Goal: Task Accomplishment & Management: Manage account settings

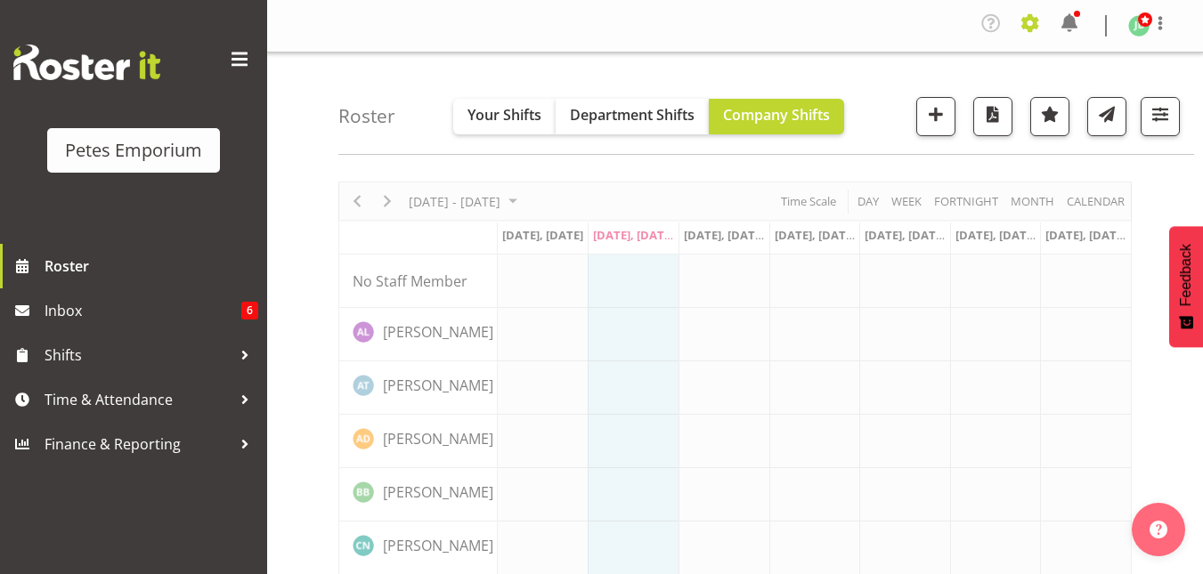
click at [1031, 20] on span at bounding box center [1030, 23] width 28 height 28
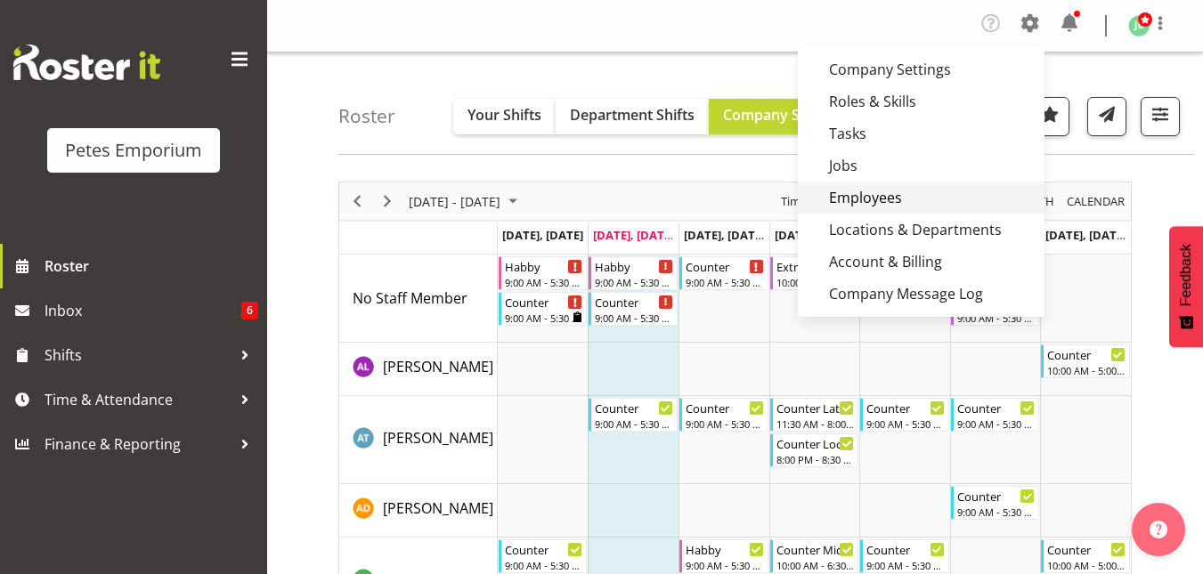
click at [860, 195] on link "Employees" at bounding box center [921, 198] width 247 height 32
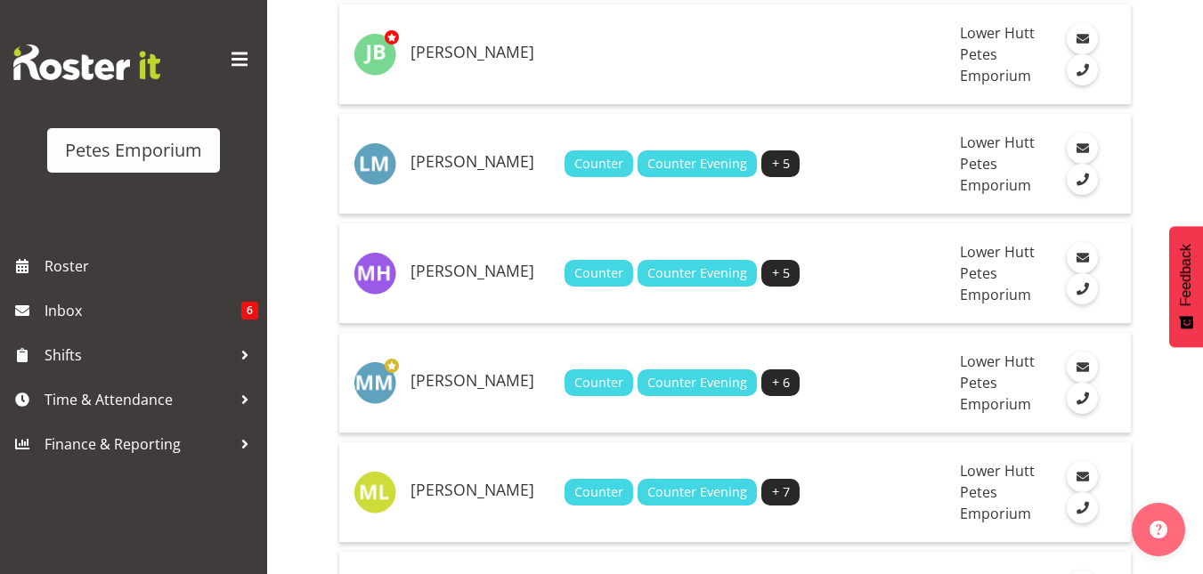
scroll to position [1824, 0]
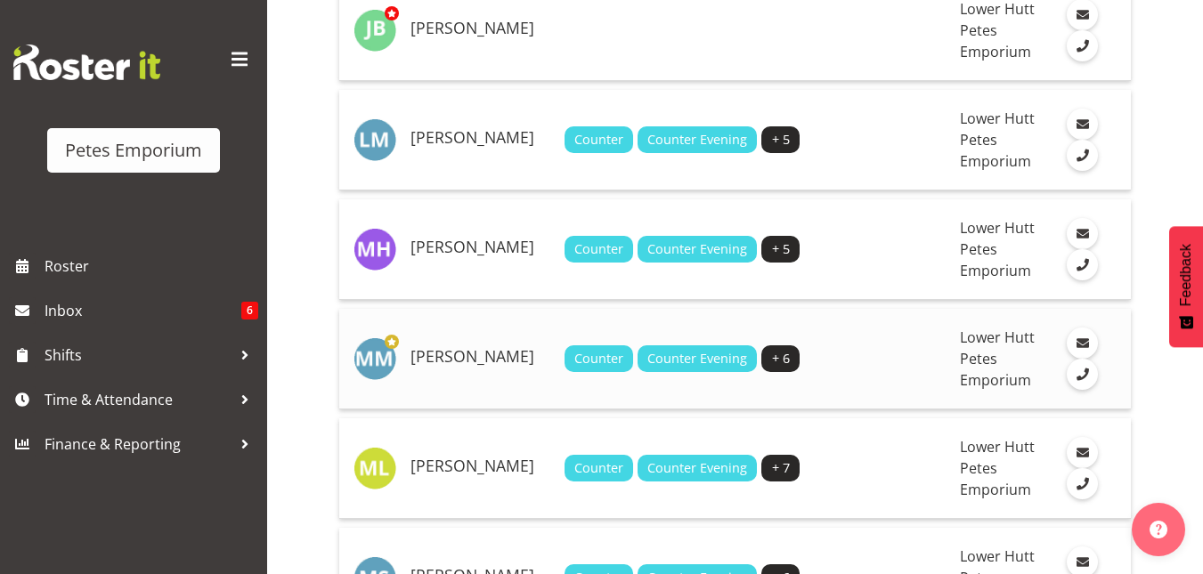
click at [860, 363] on div "Counter Counter Evening + 6" at bounding box center [756, 359] width 382 height 27
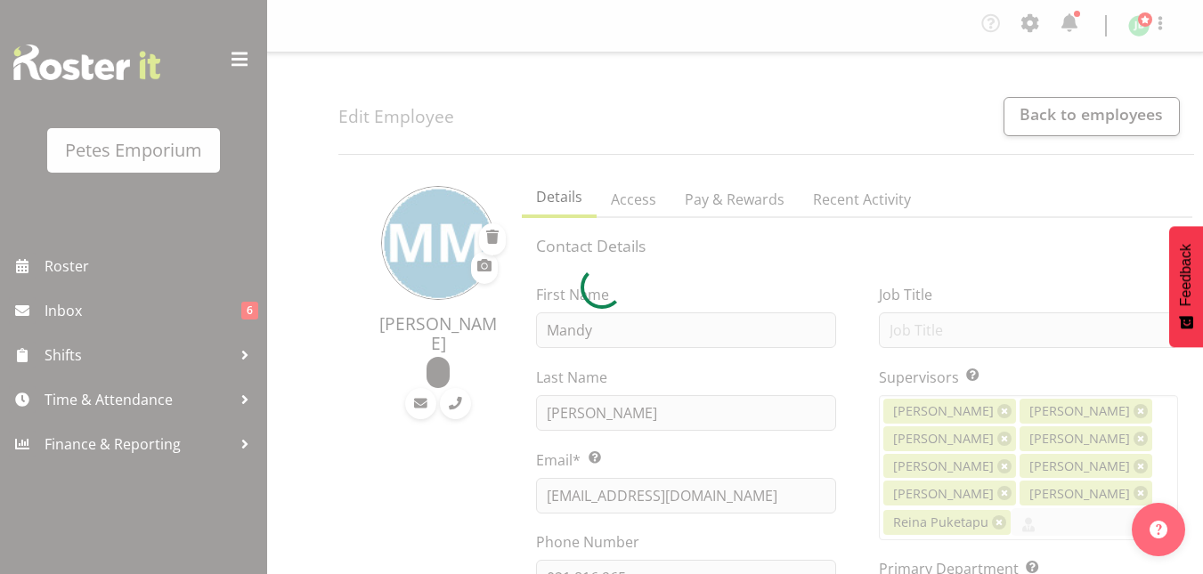
select select "TimelineWeek"
select select
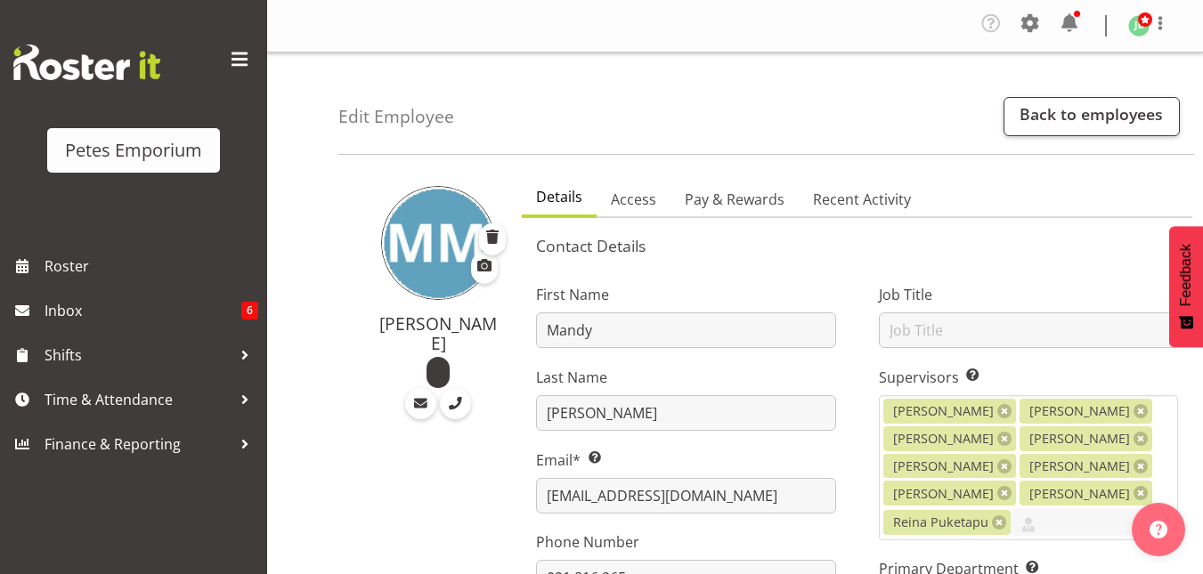
click at [956, 119] on div "Edit Employee Back to employees" at bounding box center [766, 104] width 856 height 102
